Goal: Task Accomplishment & Management: Manage account settings

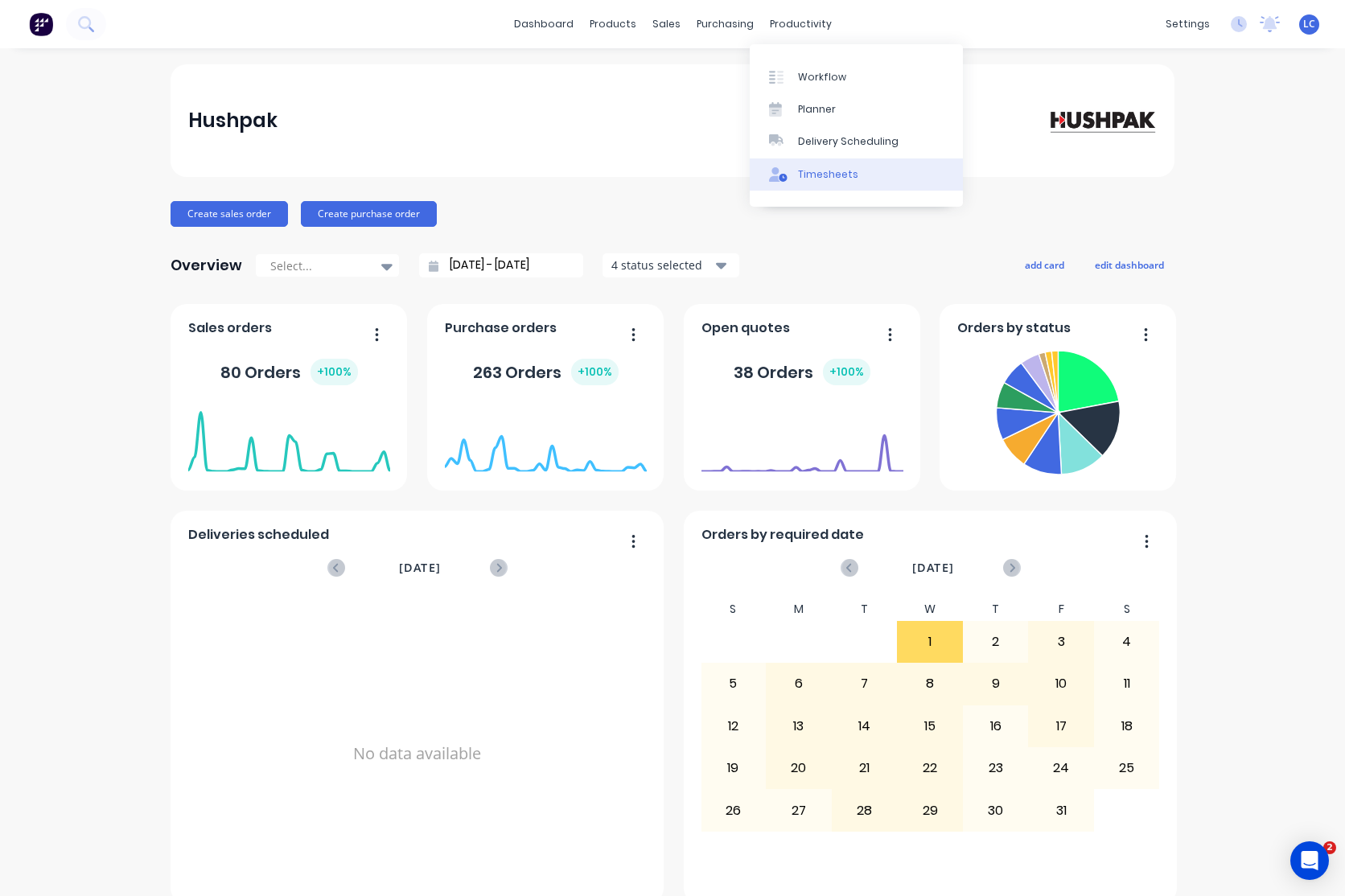
click at [823, 179] on div "Timesheets" at bounding box center [828, 174] width 61 height 14
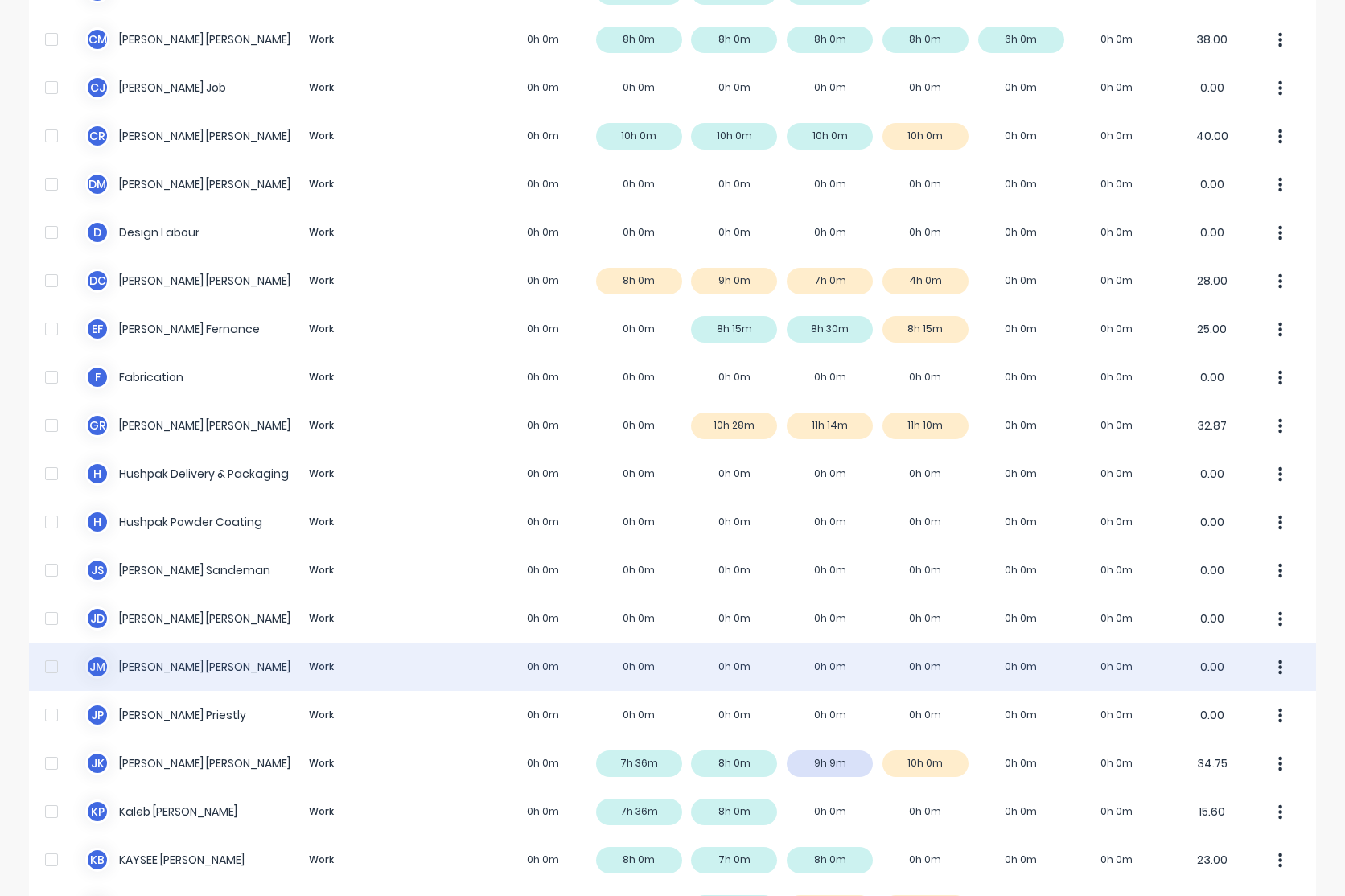
scroll to position [562, 0]
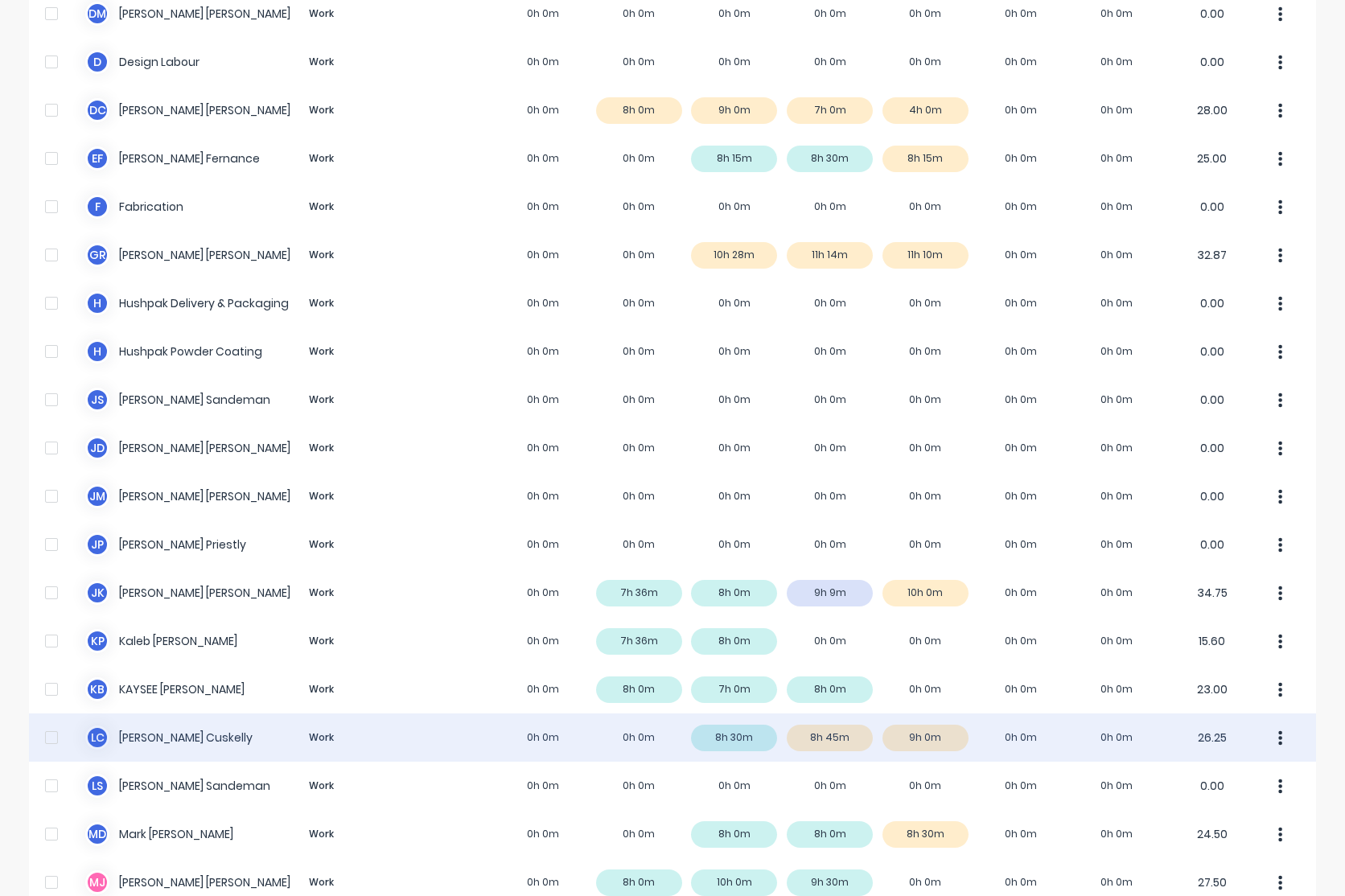
click at [148, 740] on div "L C [PERSON_NAME] Work 0h 0m 0h 0m 8h 30m 8h 45m 9h 0m 0h 0m 0h 0m 26.25" at bounding box center [672, 737] width 1287 height 49
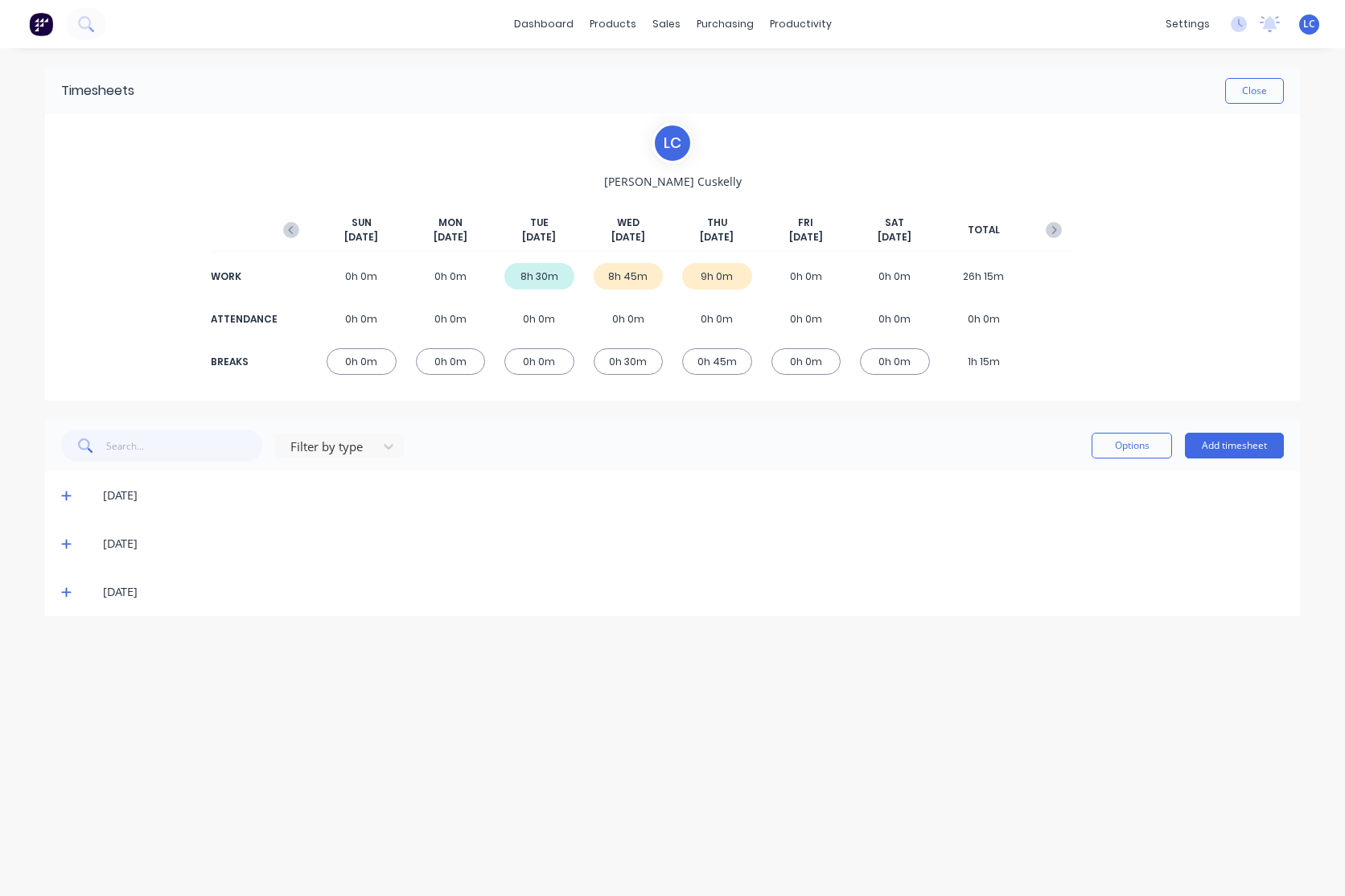
click at [71, 591] on span at bounding box center [68, 591] width 16 height 16
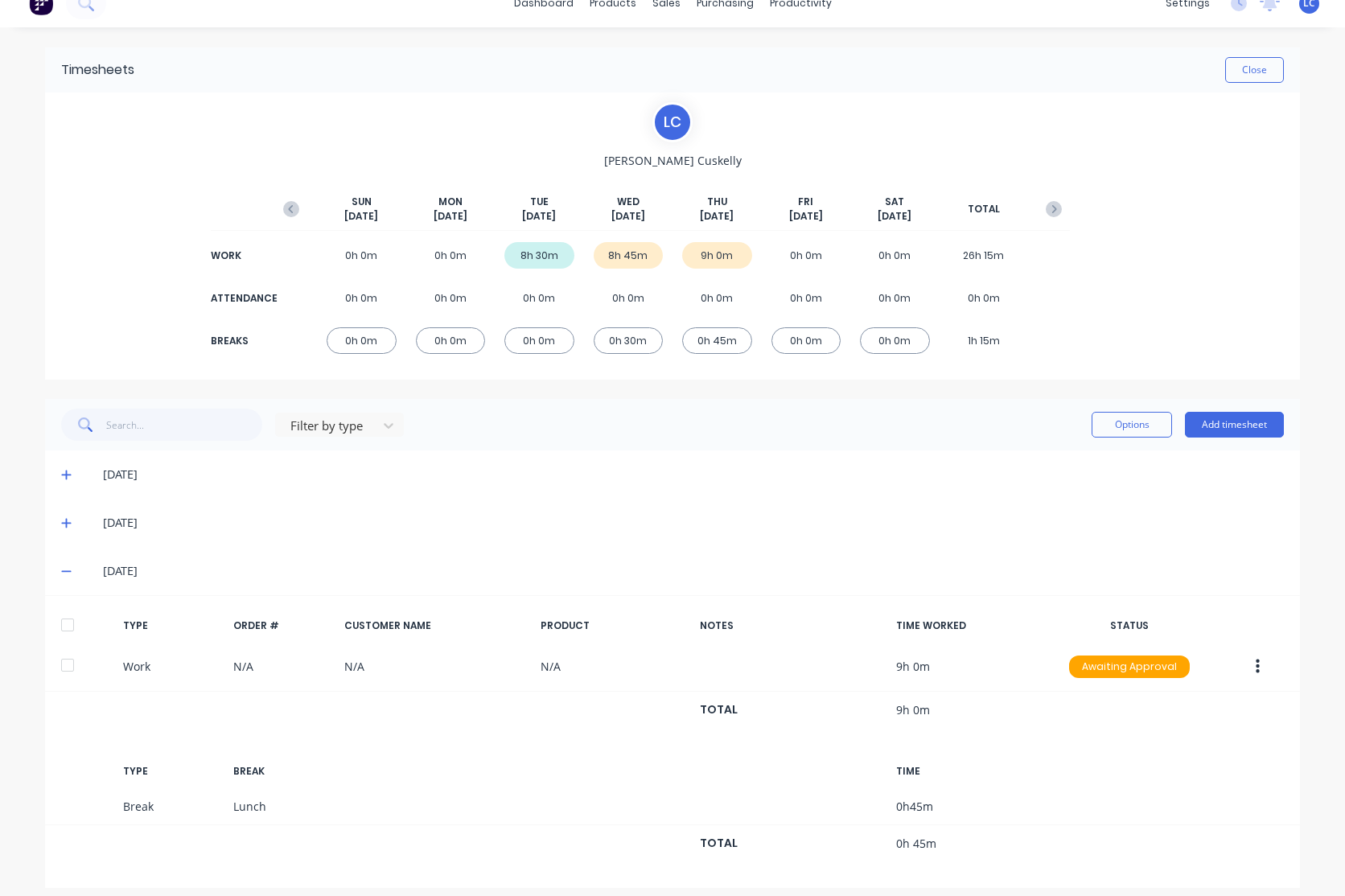
scroll to position [30, 0]
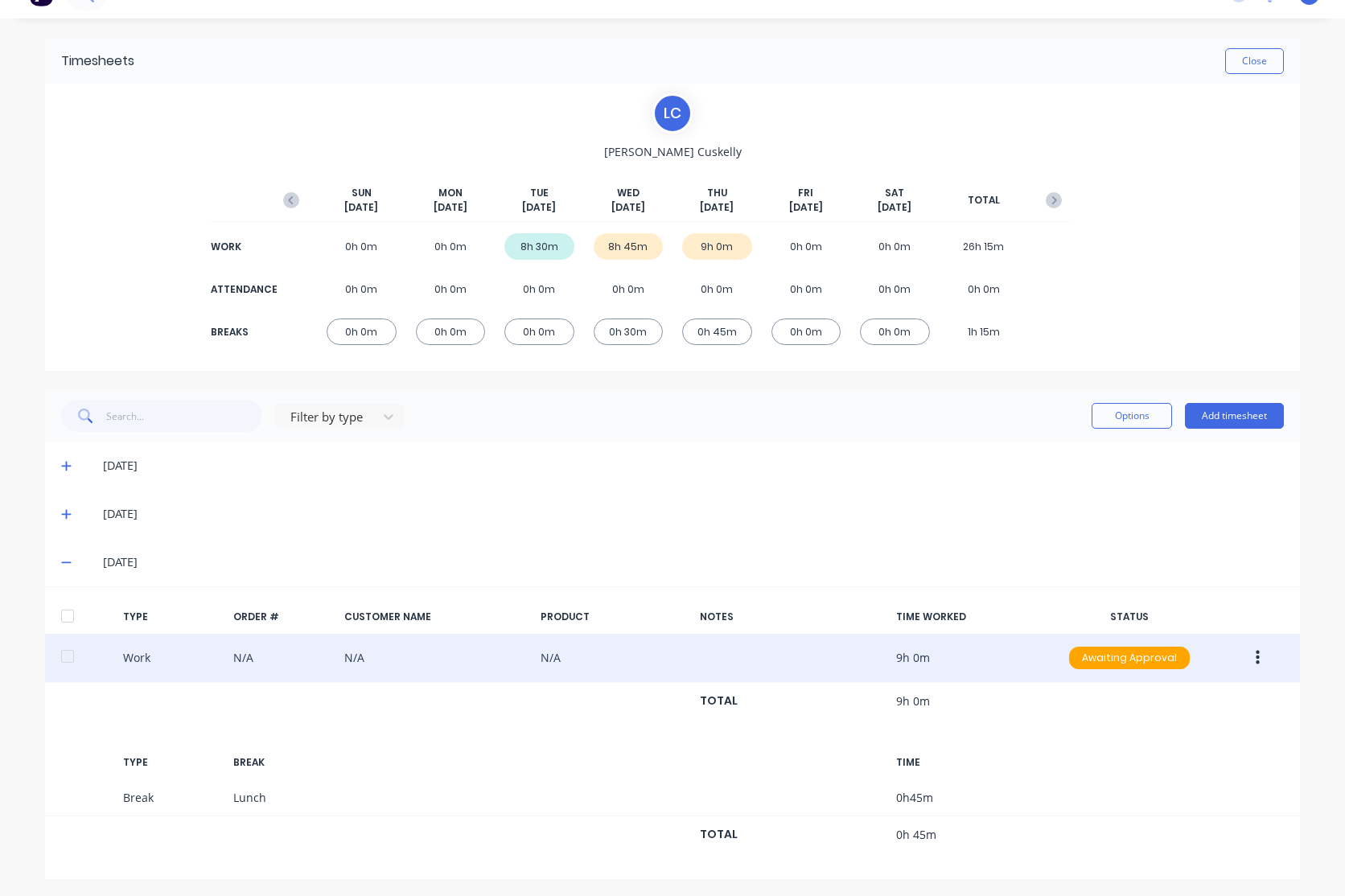
click at [1255, 661] on icon "button" at bounding box center [1257, 658] width 4 height 18
click at [1166, 599] on div "Edit" at bounding box center [1200, 597] width 124 height 23
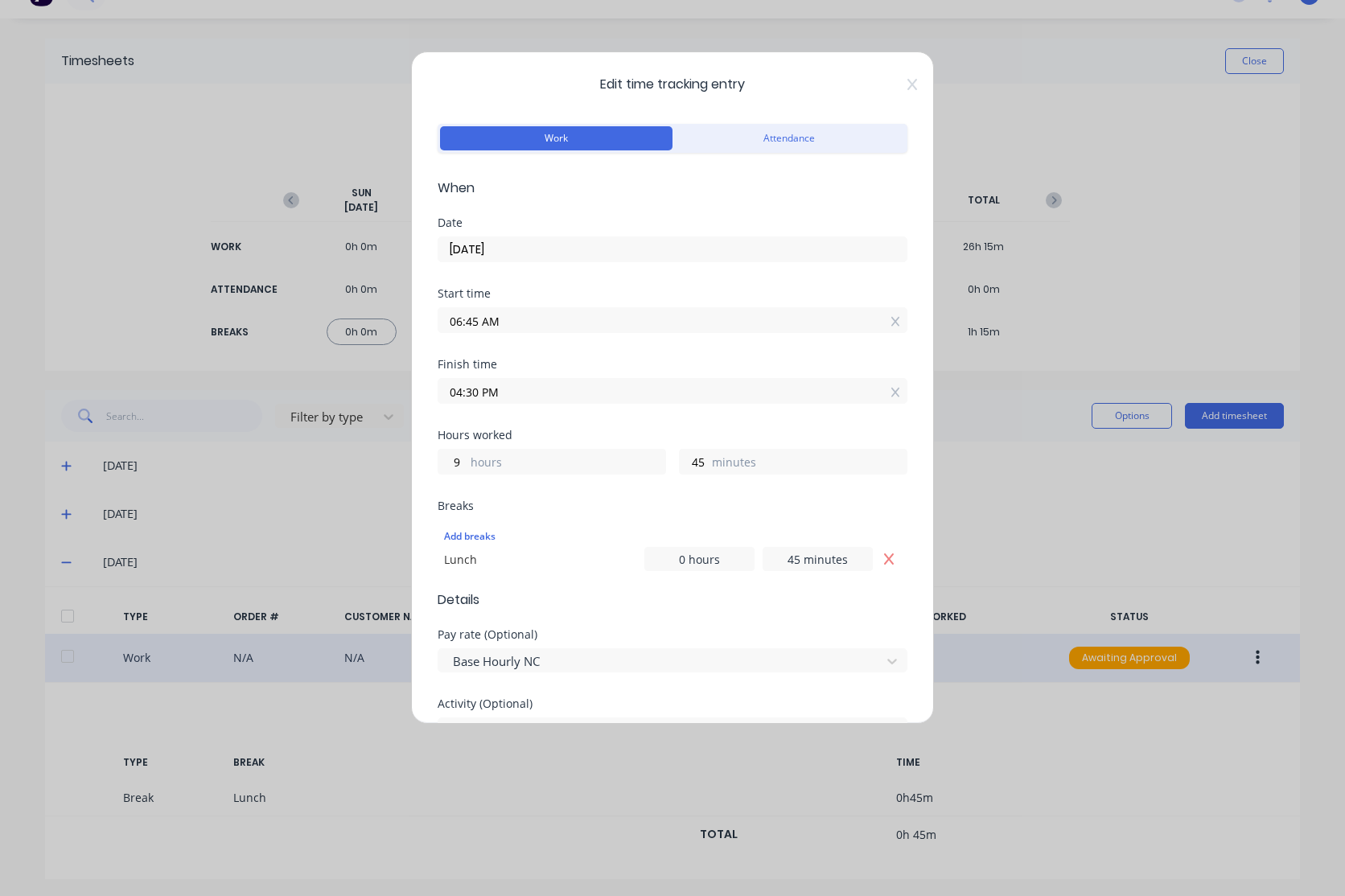
click at [510, 389] on input "04:30 PM" at bounding box center [672, 391] width 468 height 24
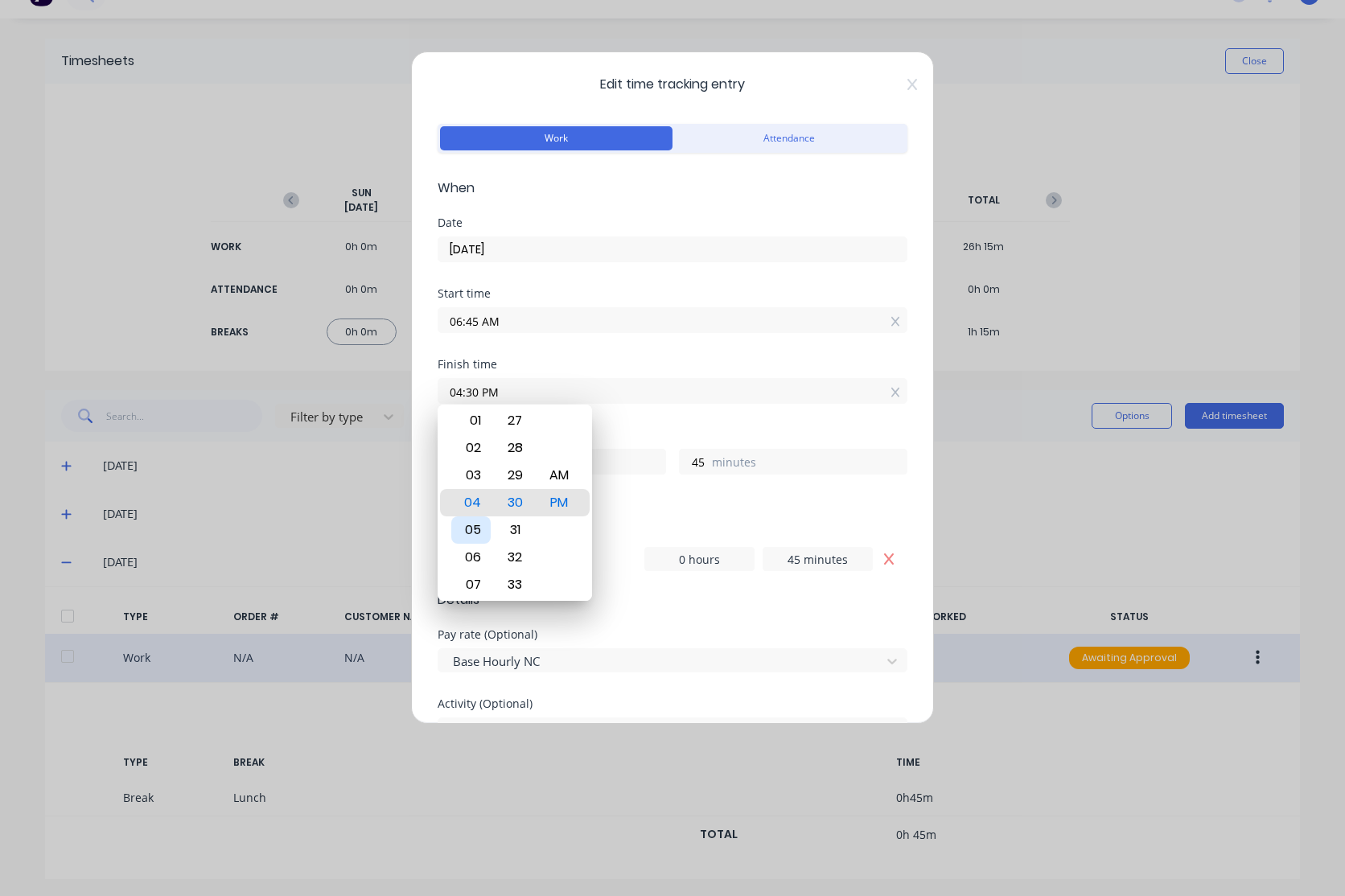
click at [486, 522] on div "05" at bounding box center [471, 530] width 39 height 27
type input "05:30 PM"
type input "10"
type input "05:26 PM"
type input "41"
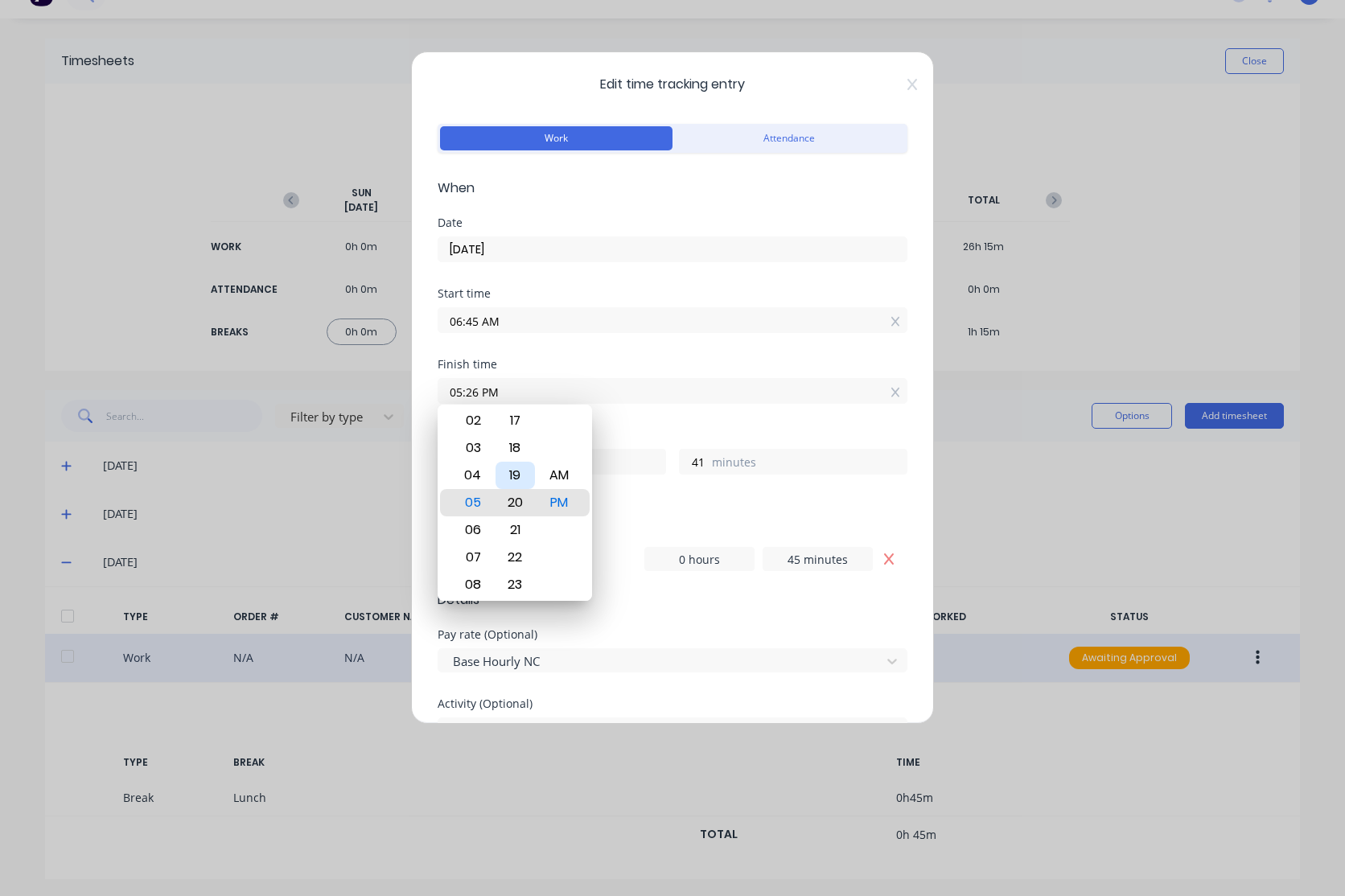
type input "05:20 PM"
type input "35"
type input "05:14 PM"
type input "29"
type input "05:08 PM"
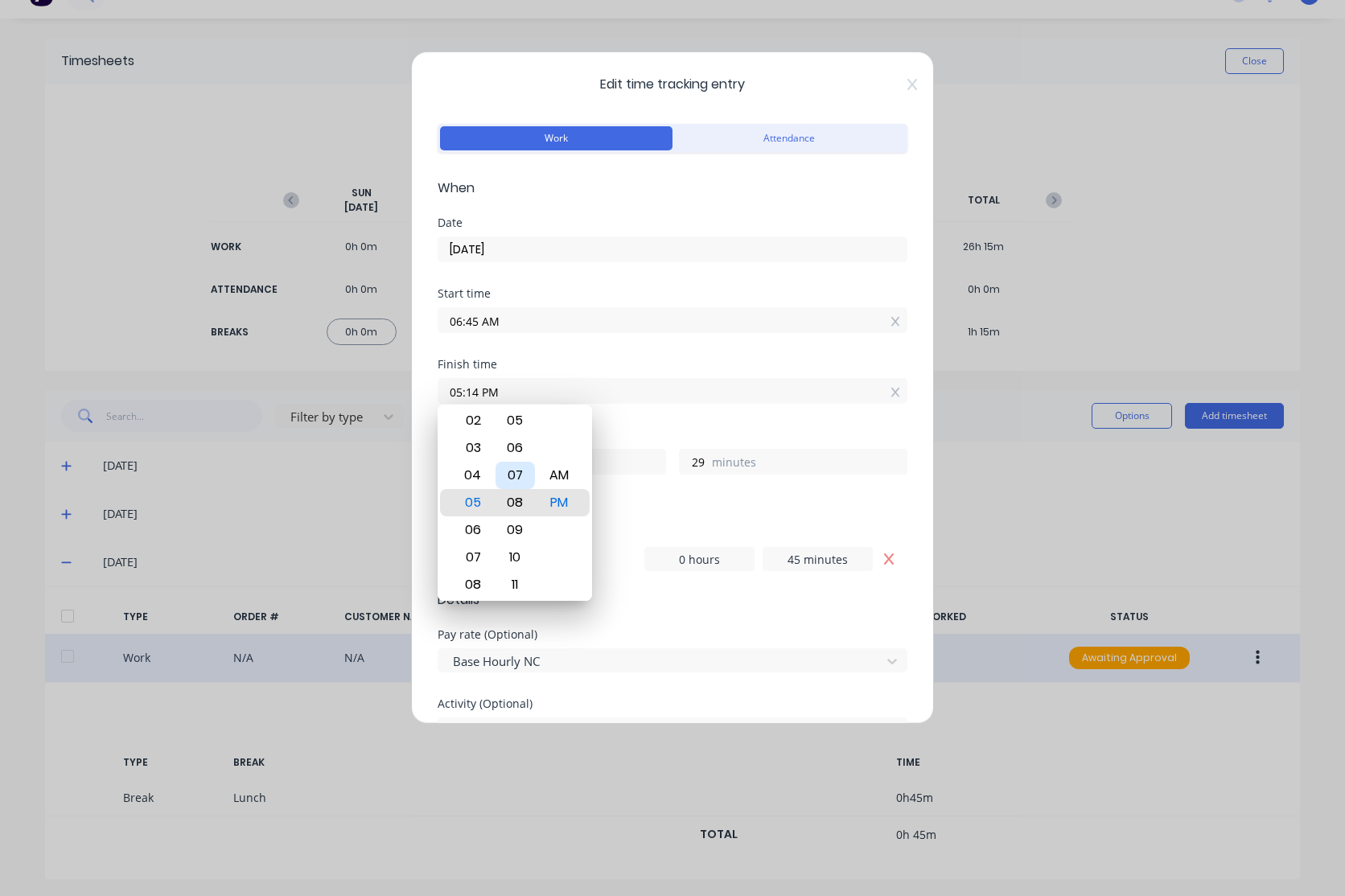
type input "23"
type input "05:02 PM"
type input "17"
click at [521, 453] on div "00" at bounding box center [515, 448] width 39 height 27
type input "05:00 PM"
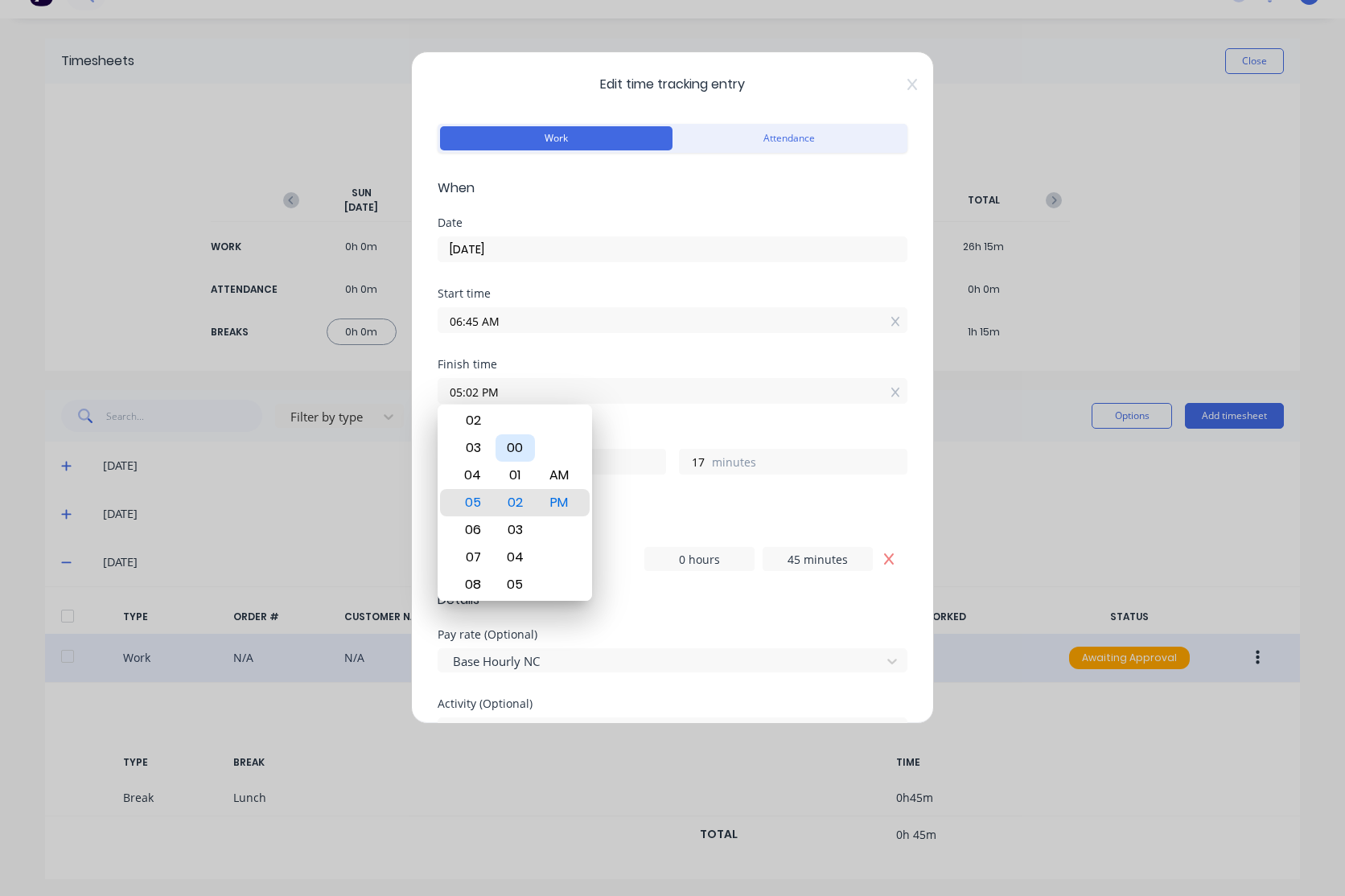
type input "15"
click at [810, 75] on span "Edit time tracking entry" at bounding box center [672, 84] width 470 height 20
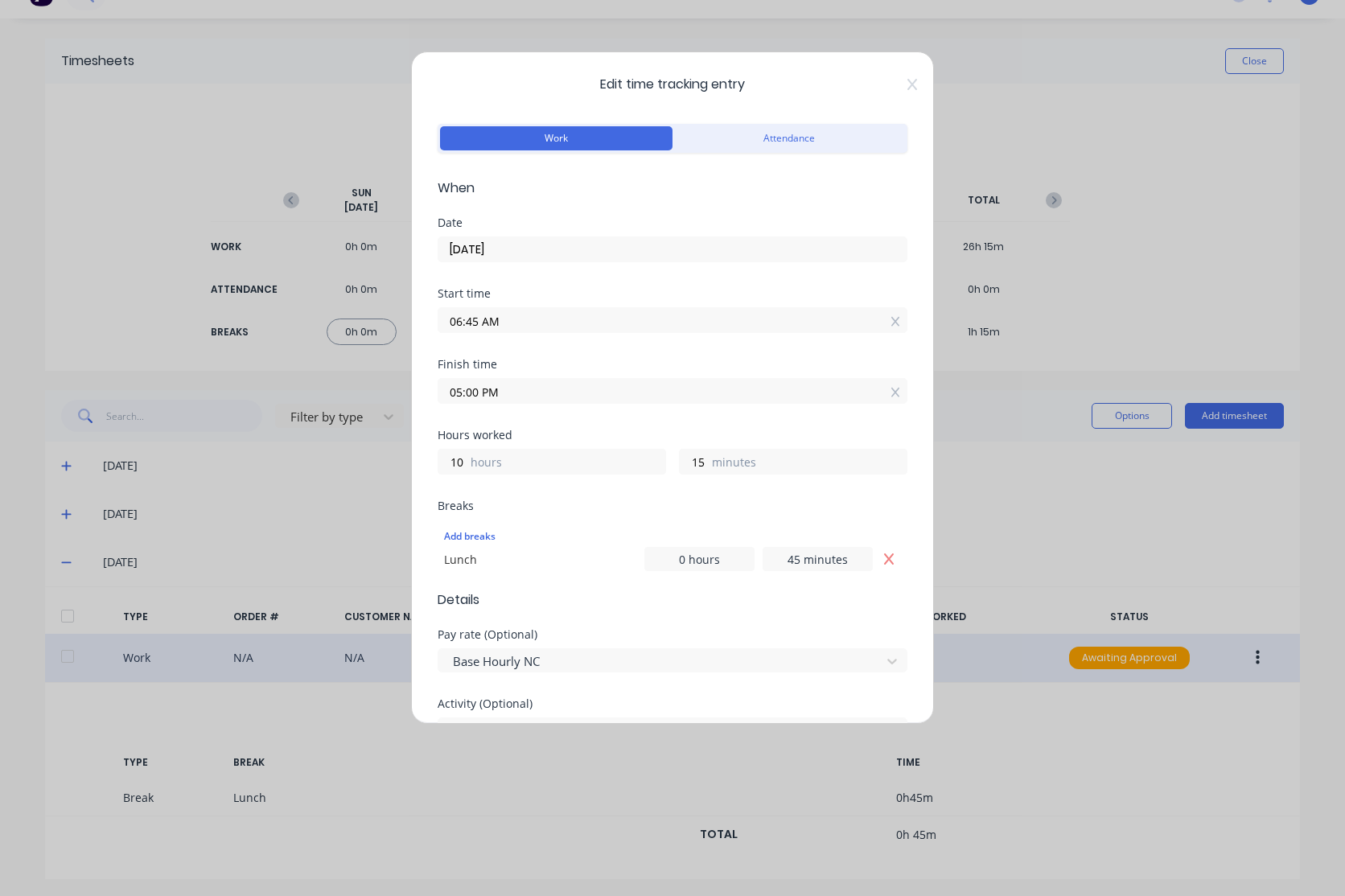
scroll to position [551, 0]
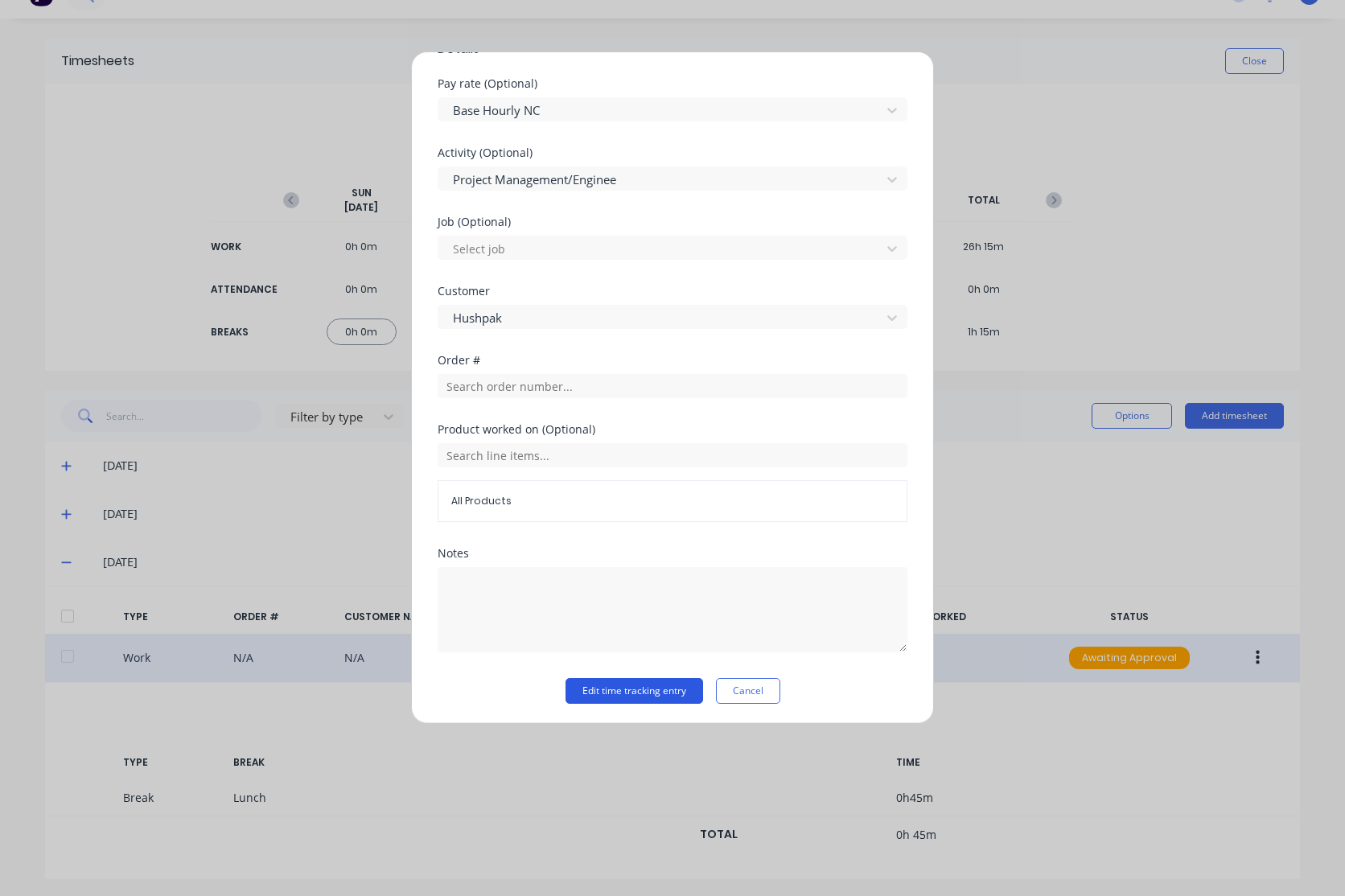
click at [640, 684] on button "Edit time tracking entry" at bounding box center [634, 691] width 137 height 26
